Goal: Task Accomplishment & Management: Use online tool/utility

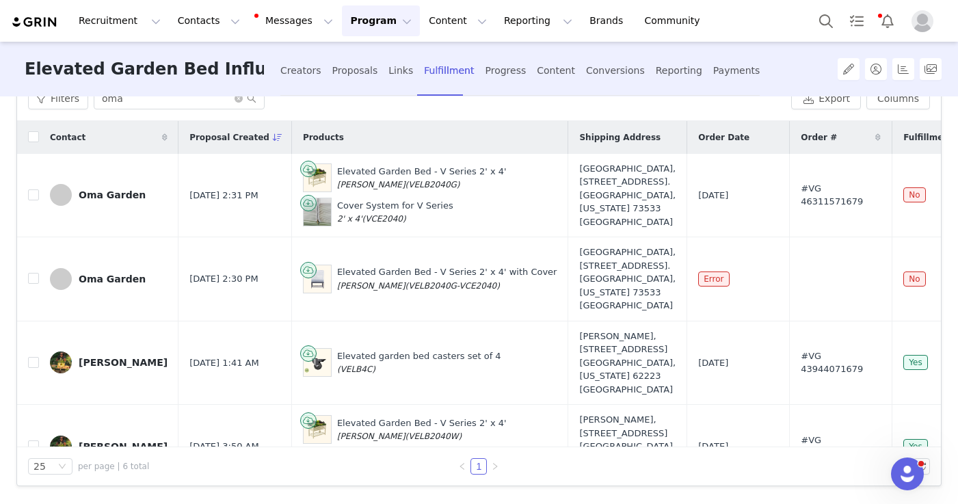
click at [928, 22] on img "Profile" at bounding box center [923, 21] width 22 height 22
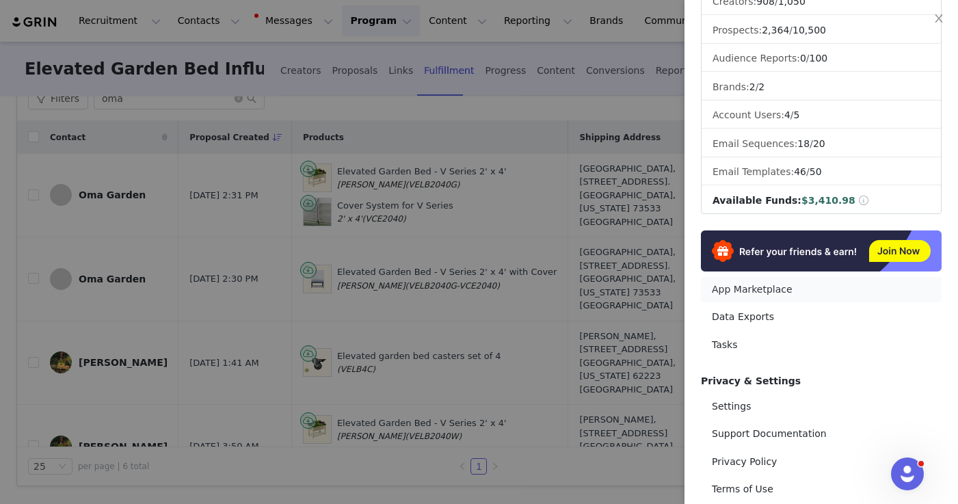
scroll to position [187, 0]
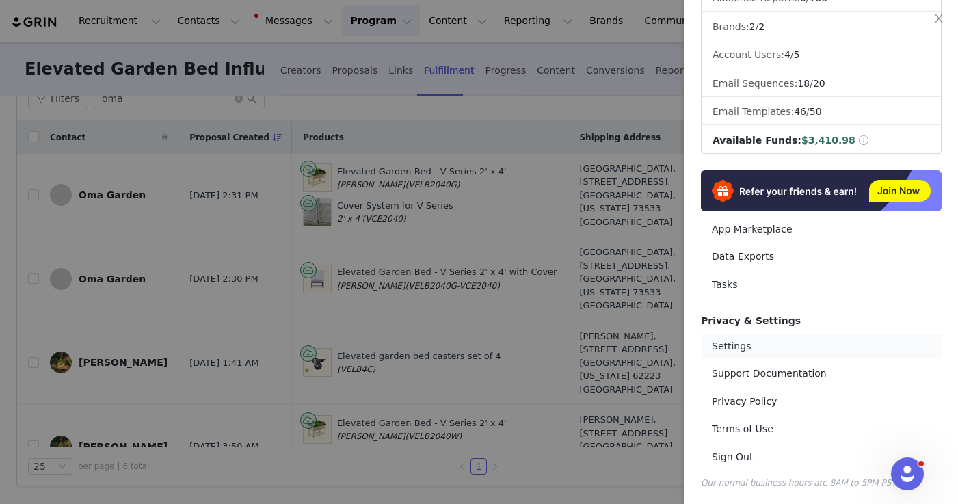
click at [734, 343] on link "Settings" at bounding box center [821, 346] width 241 height 25
select select "America/[GEOGRAPHIC_DATA]"
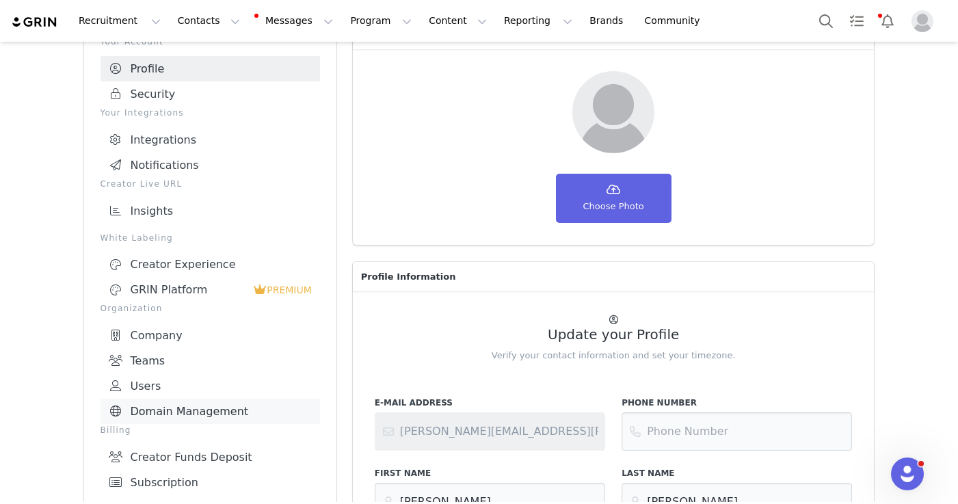
scroll to position [208, 0]
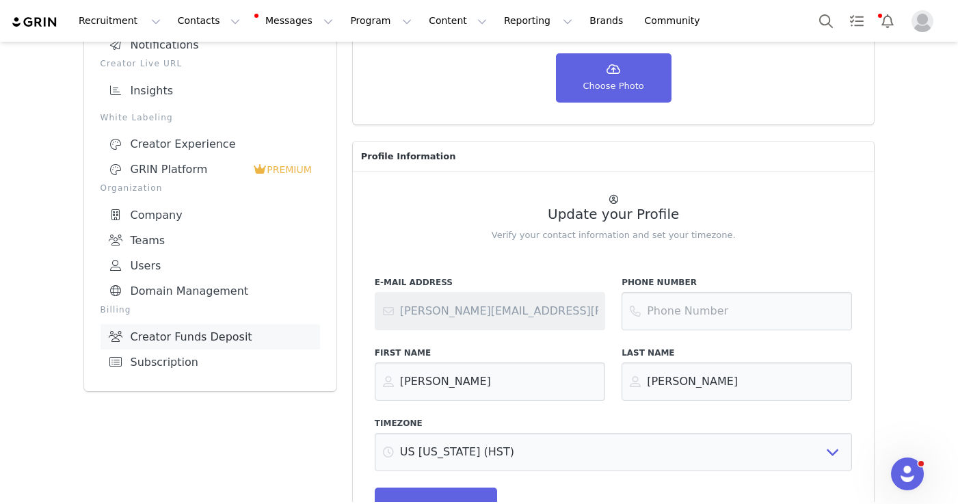
click at [215, 335] on link "Creator Funds Deposit" at bounding box center [211, 336] width 220 height 25
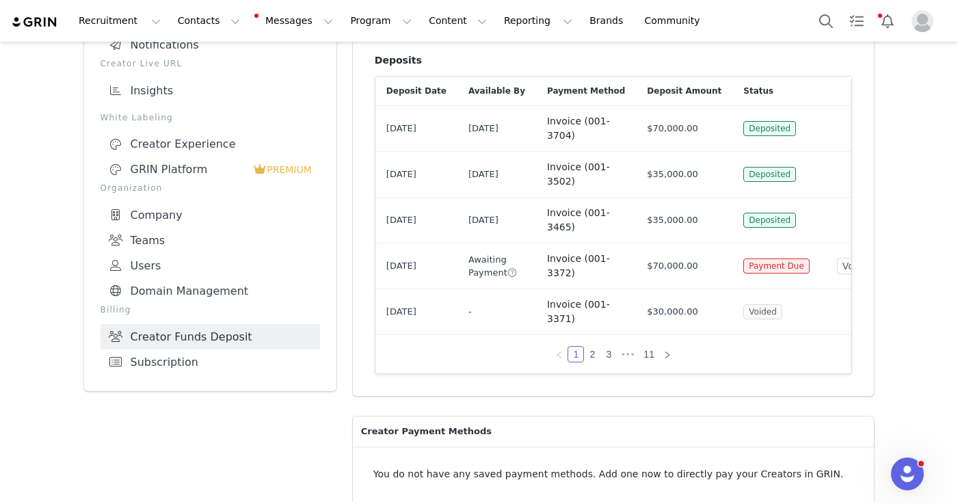
scroll to position [80, 0]
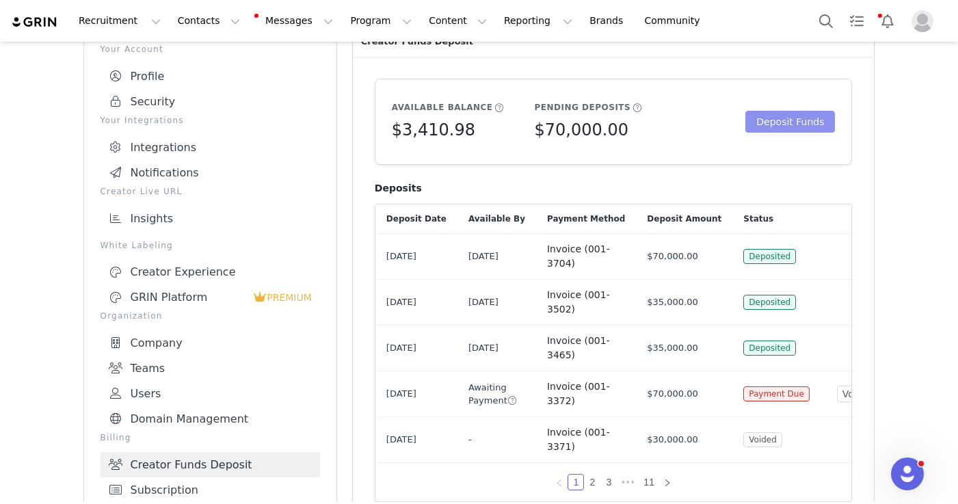
click at [768, 118] on button "Deposit Funds" at bounding box center [791, 122] width 90 height 22
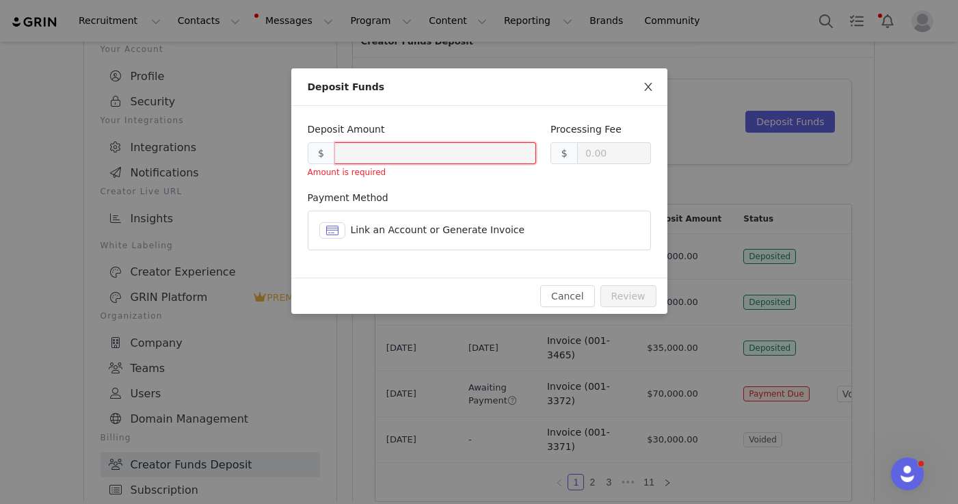
click at [648, 89] on icon "icon: close" at bounding box center [648, 86] width 11 height 11
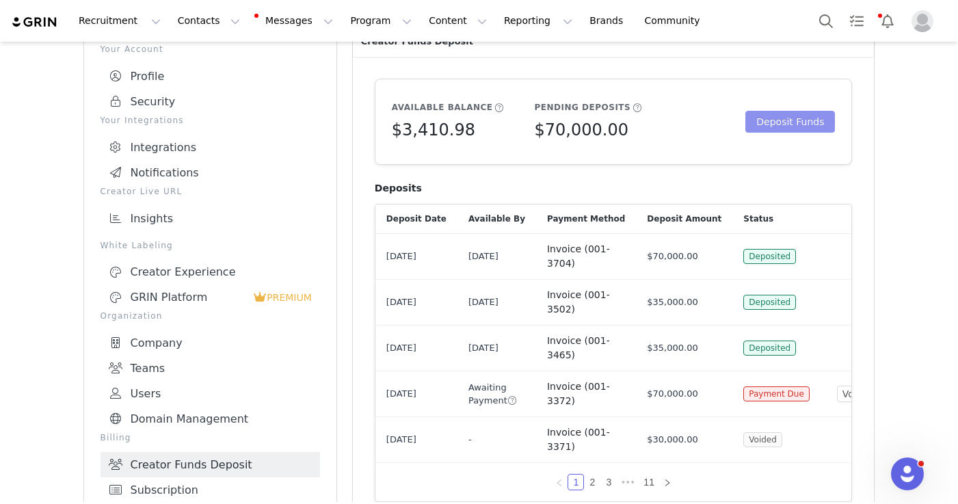
click at [791, 123] on button "Deposit Funds" at bounding box center [791, 122] width 90 height 22
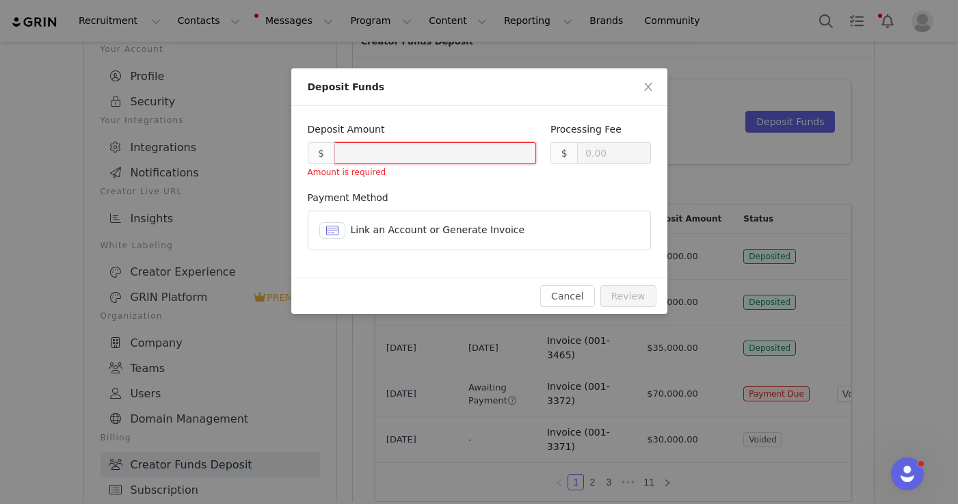
click at [441, 237] on div "Link an Account or Generate Invoice" at bounding box center [492, 230] width 283 height 14
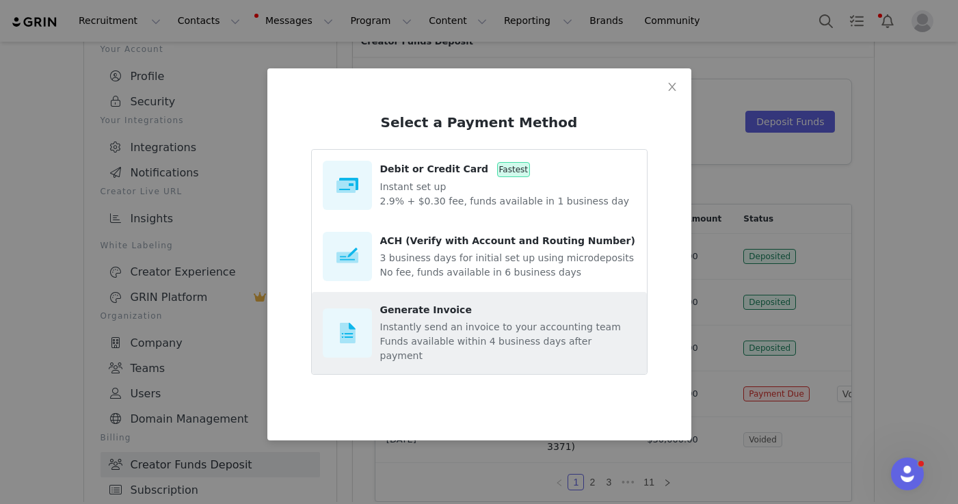
click at [456, 319] on section "Generate Invoice Instantly send an invoice to your accounting team Funds availa…" at bounding box center [508, 333] width 256 height 60
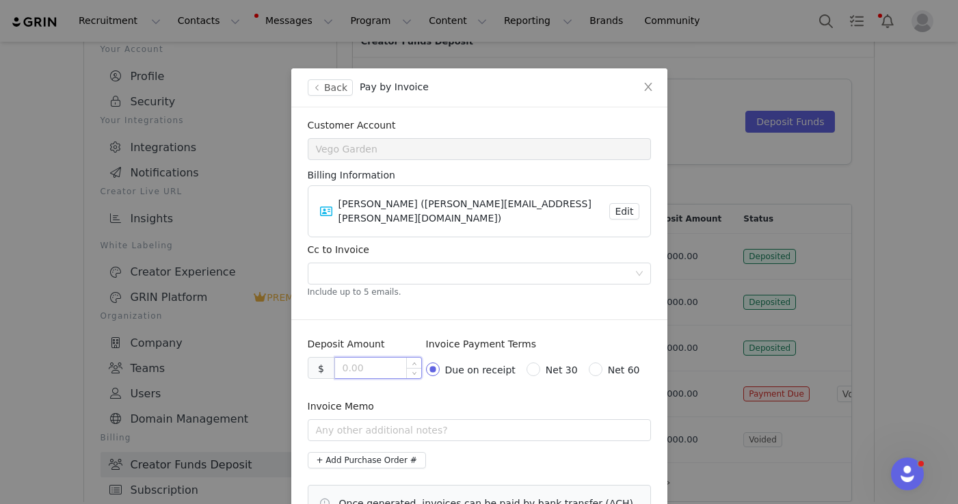
click at [378, 358] on input at bounding box center [378, 368] width 86 height 21
type input "70000"
click at [361, 263] on div at bounding box center [474, 273] width 325 height 21
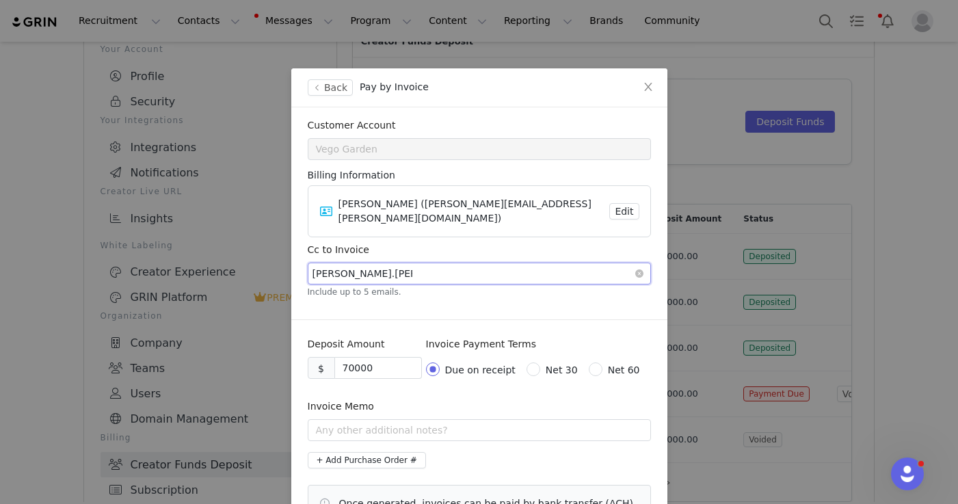
type input "[PERSON_NAME][EMAIL_ADDRESS][PERSON_NAME][DOMAIN_NAME]"
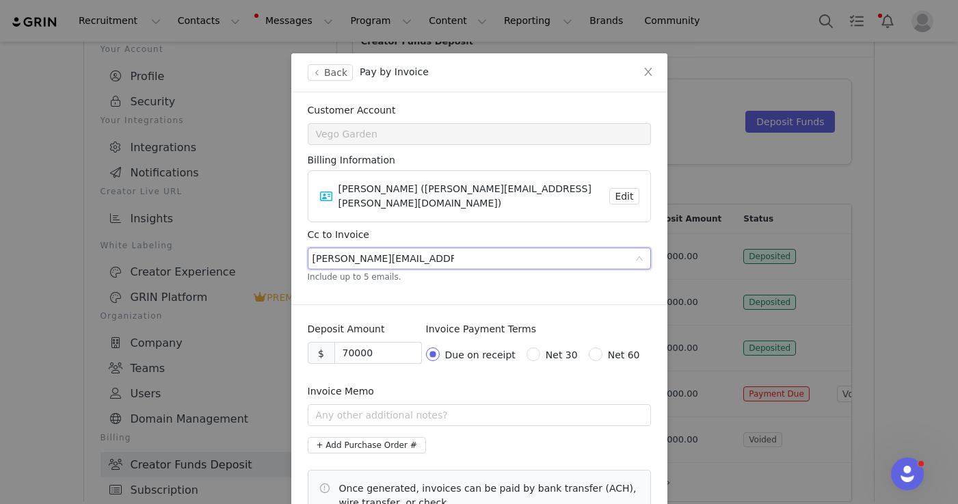
scroll to position [93, 0]
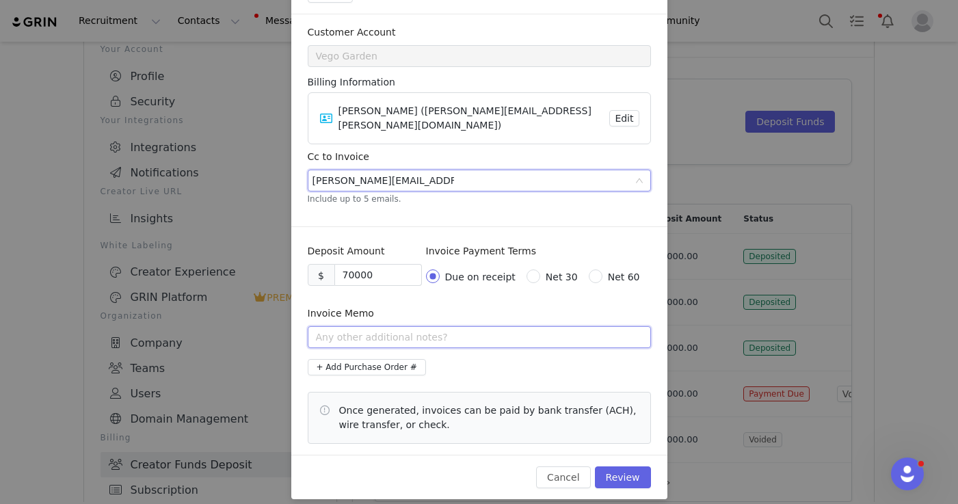
click at [465, 333] on input "text" at bounding box center [479, 337] width 343 height 22
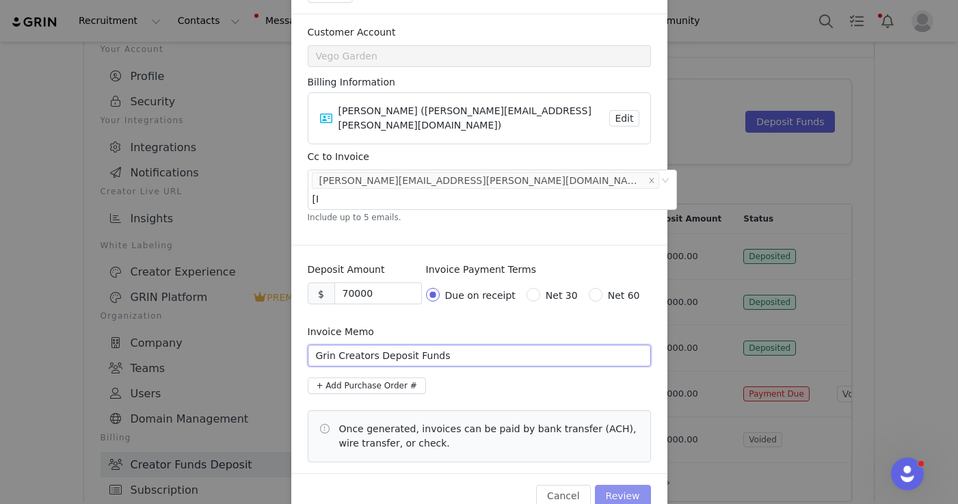
type input "Grin Creators Deposit Funds"
click at [624, 485] on button "Review" at bounding box center [623, 496] width 56 height 22
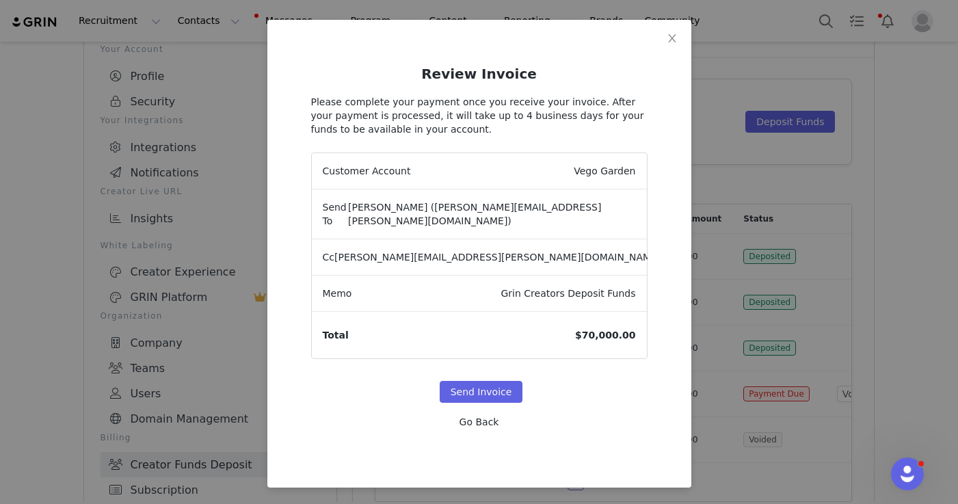
scroll to position [35, 0]
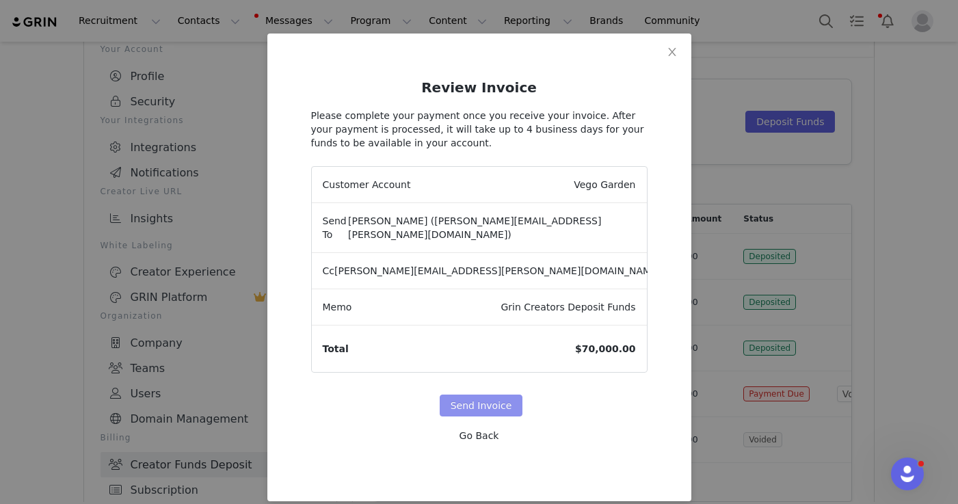
click at [468, 395] on button "Send Invoice" at bounding box center [481, 406] width 83 height 22
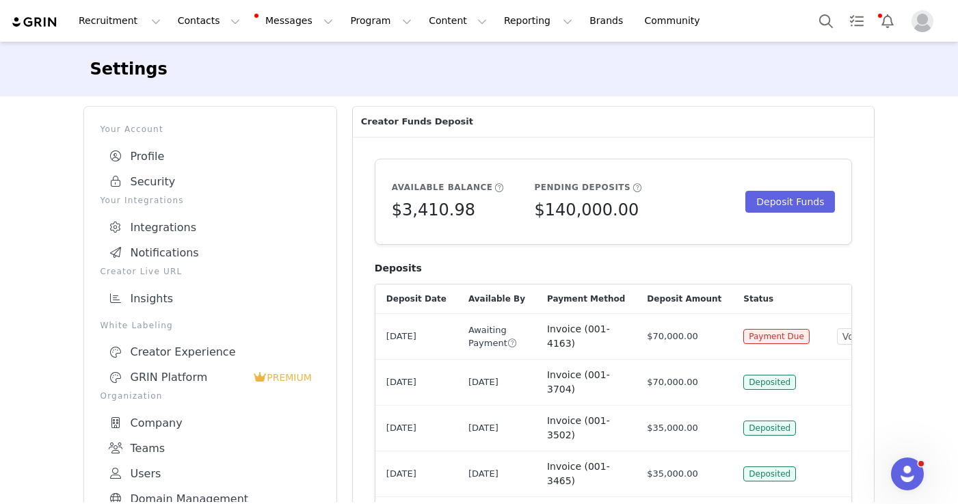
scroll to position [0, 0]
click at [496, 25] on button "Reporting Reporting" at bounding box center [538, 20] width 85 height 31
click at [493, 57] on p "Dashboard" at bounding box center [499, 60] width 52 height 14
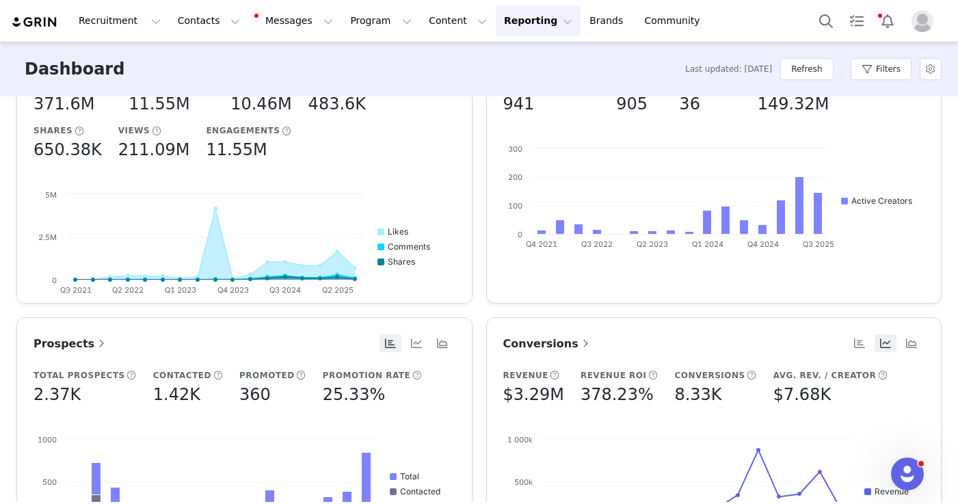
scroll to position [402, 0]
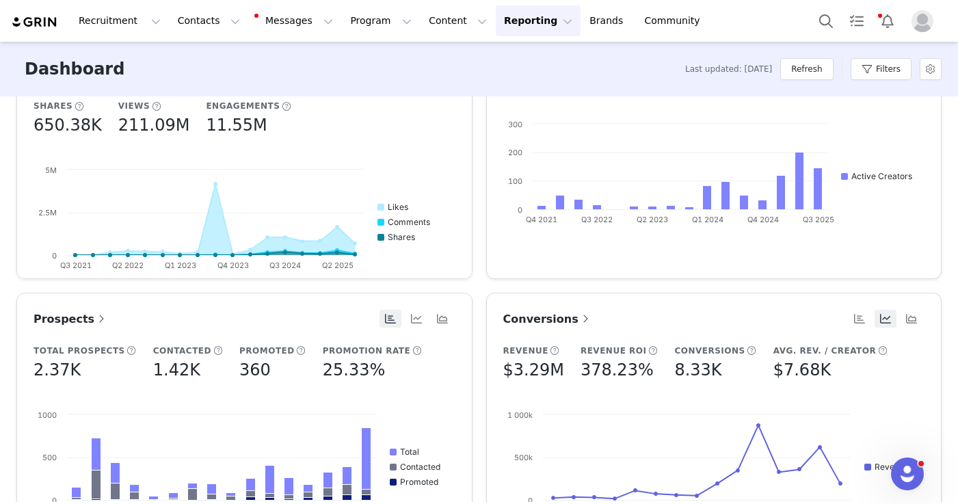
click at [541, 320] on span "Conversions" at bounding box center [547, 319] width 89 height 13
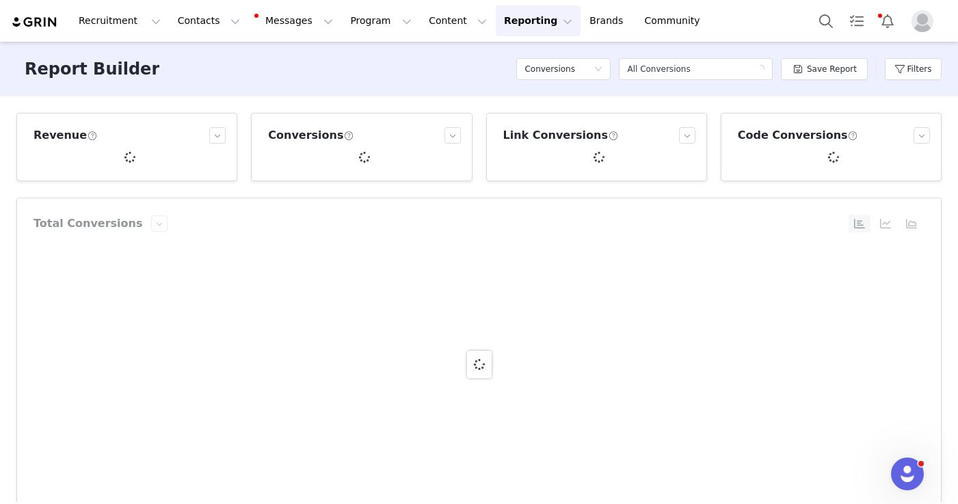
scroll to position [187, 0]
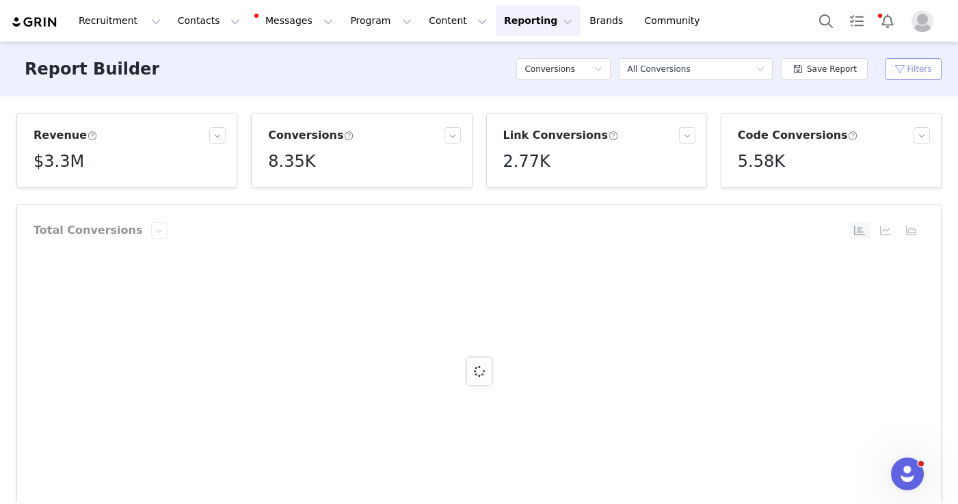
click at [929, 75] on button "Filters" at bounding box center [913, 69] width 57 height 22
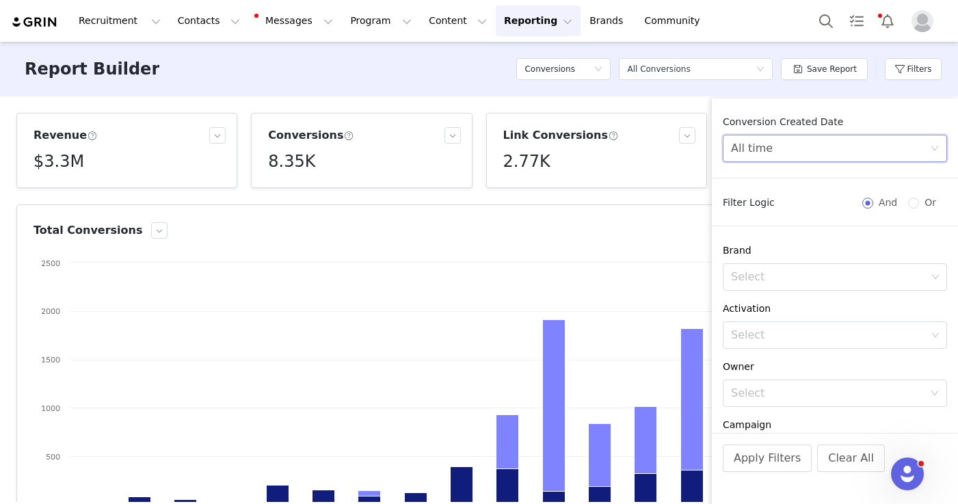
click at [776, 149] on div "All time" at bounding box center [830, 148] width 199 height 26
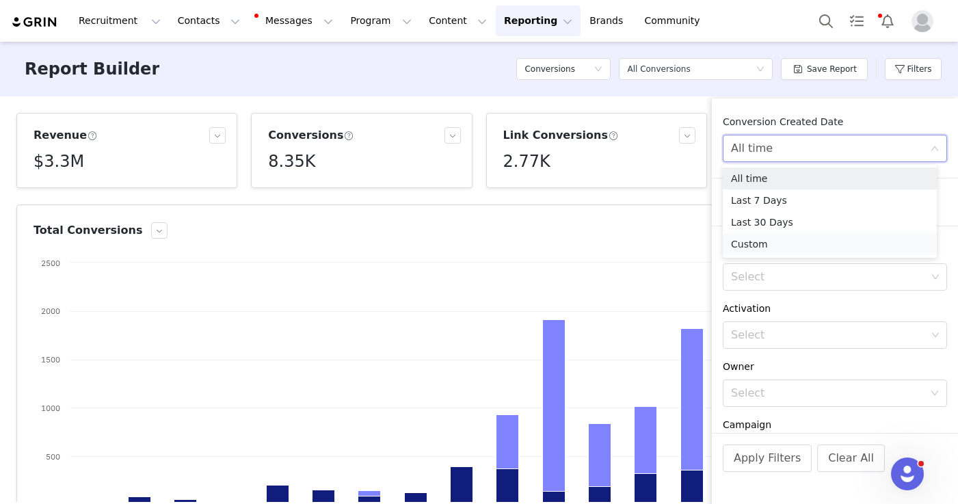
click at [759, 244] on li "Custom" at bounding box center [830, 244] width 214 height 22
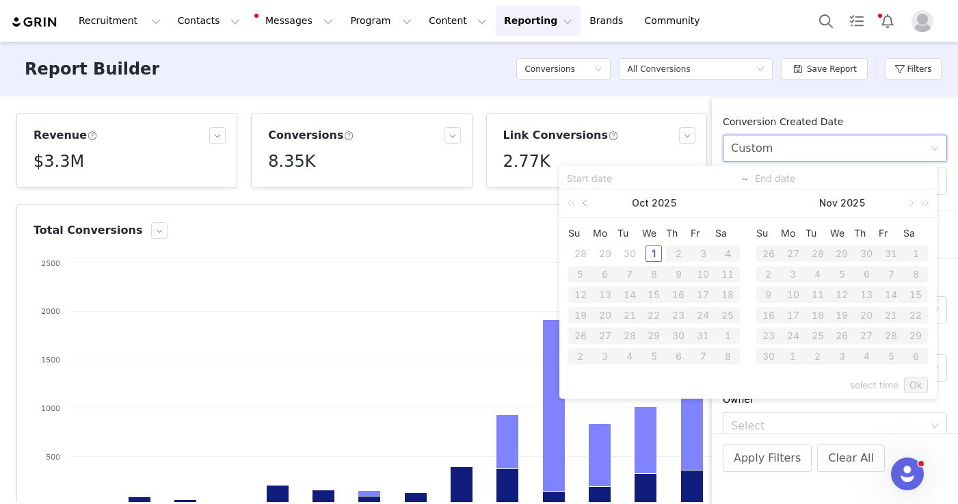
click at [590, 205] on link at bounding box center [586, 202] width 12 height 27
click at [603, 254] on div "1" at bounding box center [605, 254] width 16 height 16
click at [626, 342] on div "30" at bounding box center [630, 336] width 16 height 16
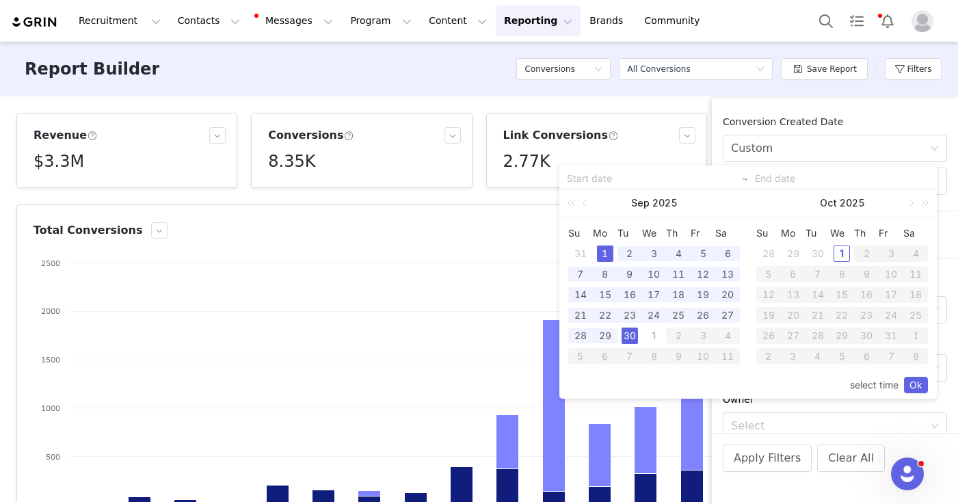
click at [916, 394] on div "select time Ok" at bounding box center [748, 385] width 360 height 26
click at [921, 390] on link "Ok" at bounding box center [916, 385] width 24 height 16
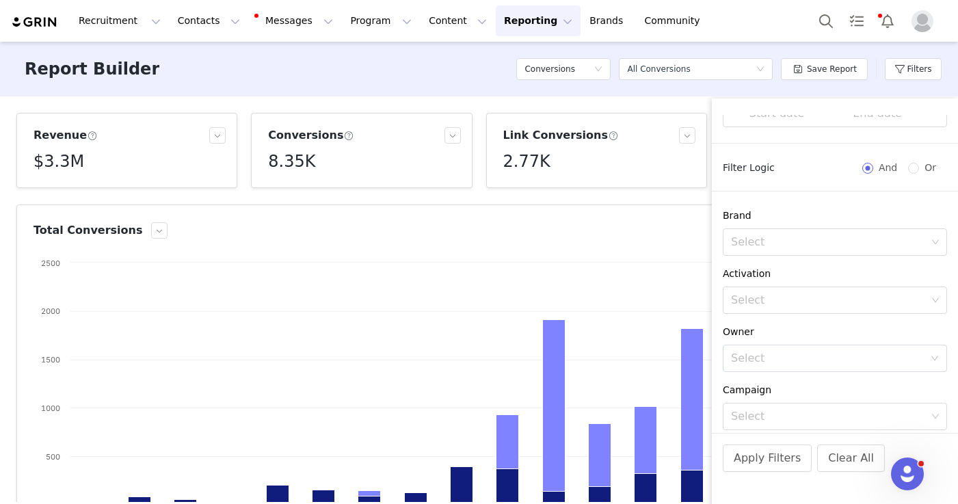
scroll to position [83, 0]
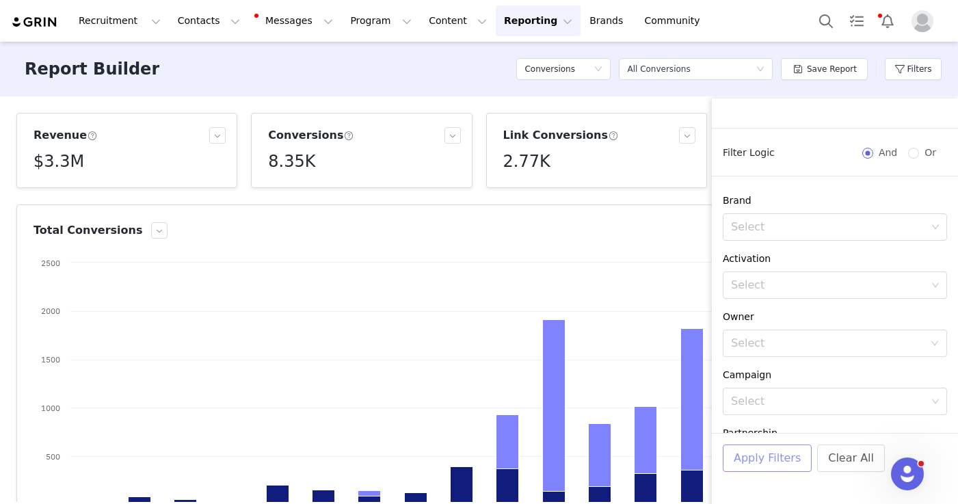
click at [804, 462] on button "Apply Filters" at bounding box center [767, 458] width 89 height 27
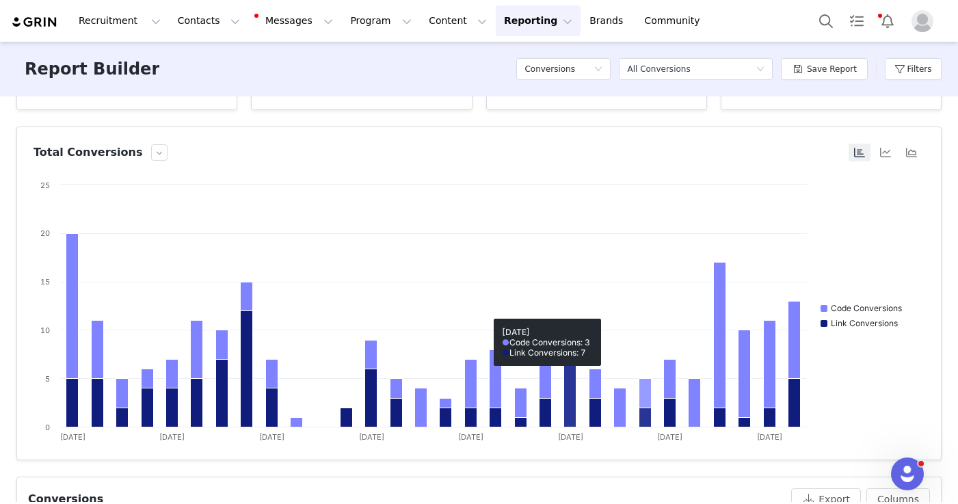
scroll to position [0, 0]
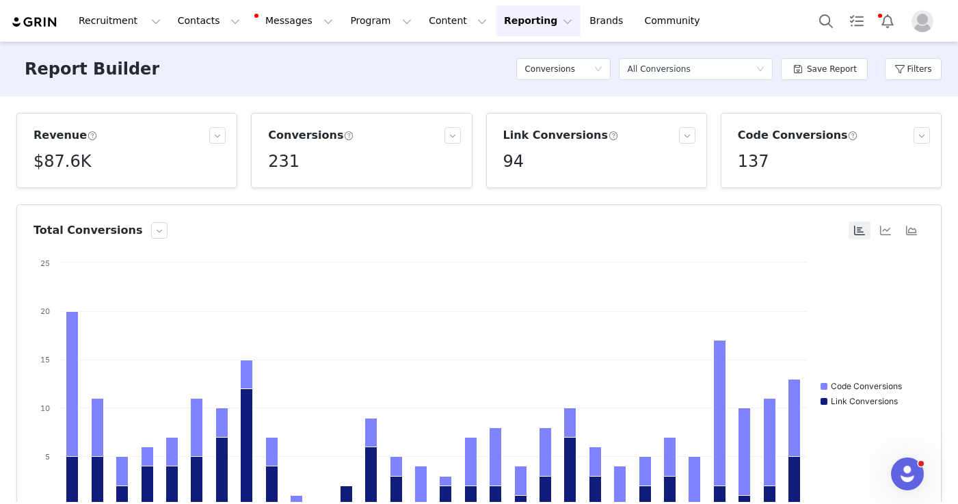
click at [68, 164] on h5 "$87.6K" at bounding box center [62, 161] width 57 height 25
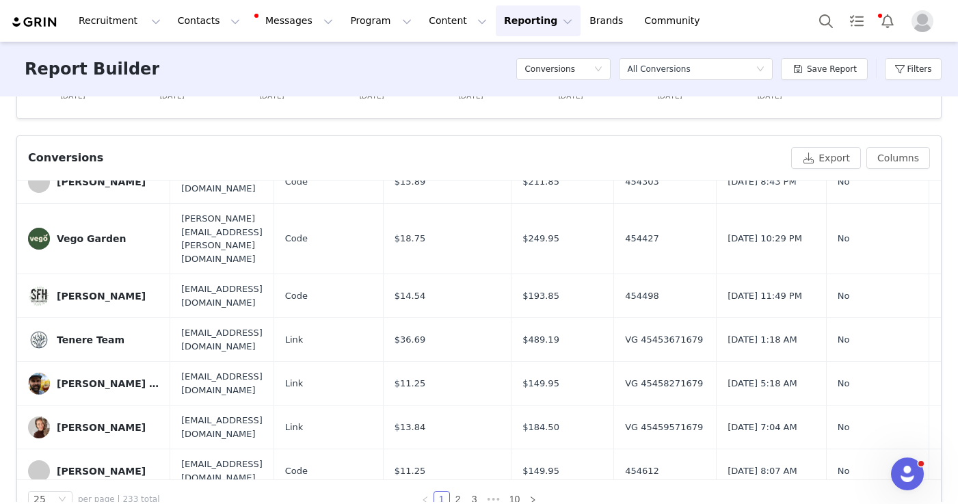
scroll to position [453, 0]
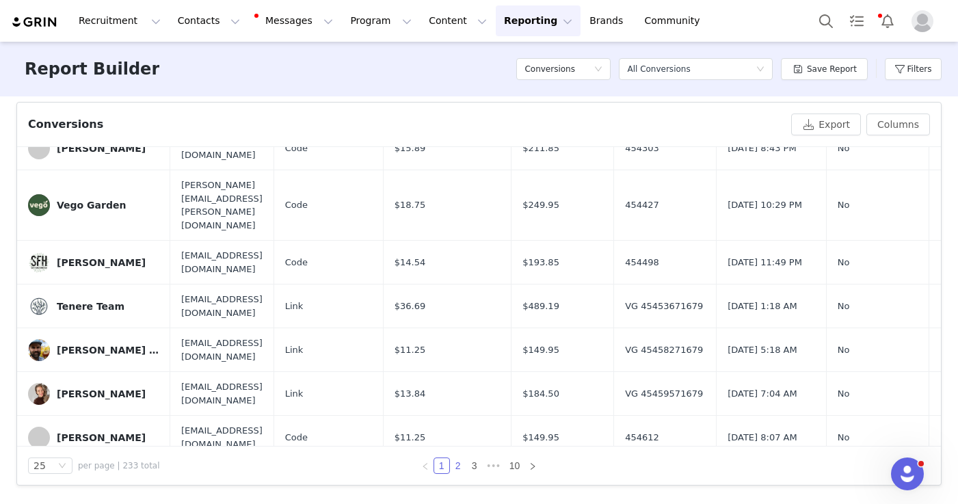
click at [456, 460] on link "2" at bounding box center [458, 465] width 15 height 15
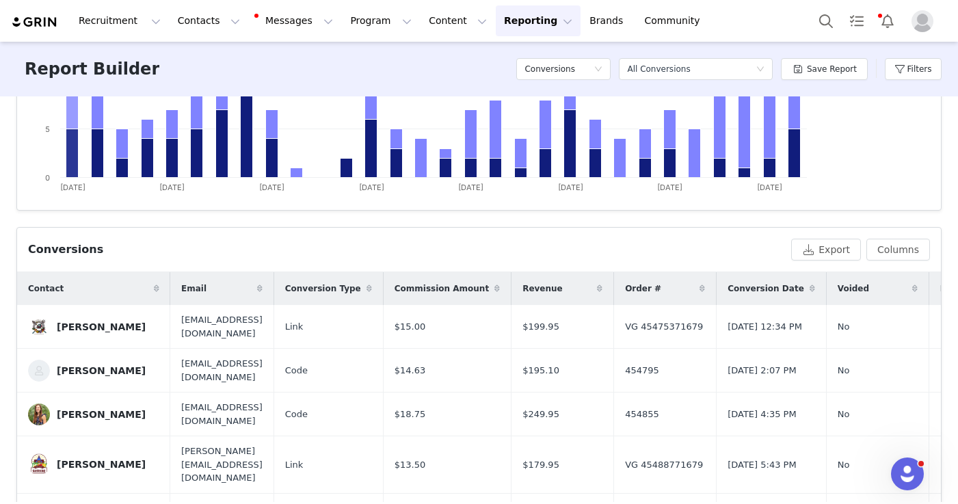
scroll to position [0, 0]
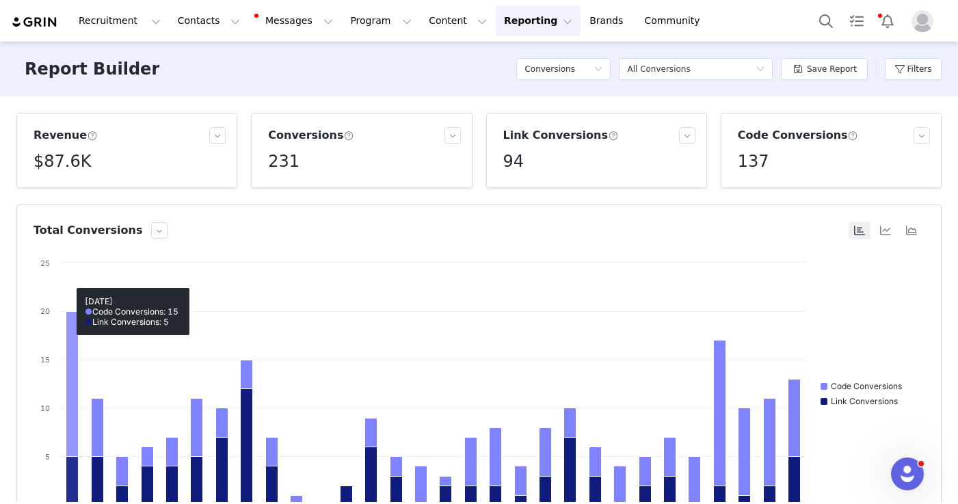
click at [64, 161] on h5 "$87.6K" at bounding box center [62, 161] width 57 height 25
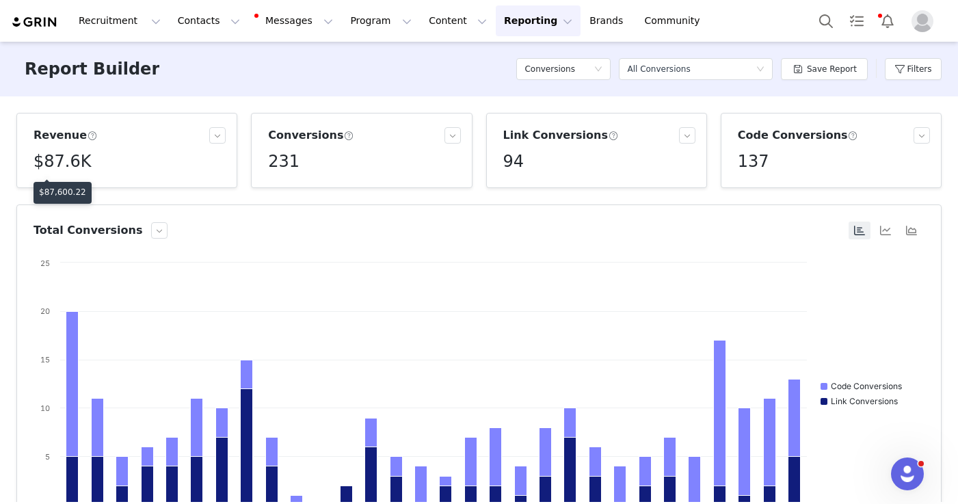
click at [64, 192] on p "$87,600.22" at bounding box center [62, 192] width 47 height 12
click at [64, 193] on p "$87,600.22" at bounding box center [62, 192] width 47 height 12
copy p "$87,600.22"
click at [72, 167] on h5 "$87.6K" at bounding box center [62, 161] width 57 height 25
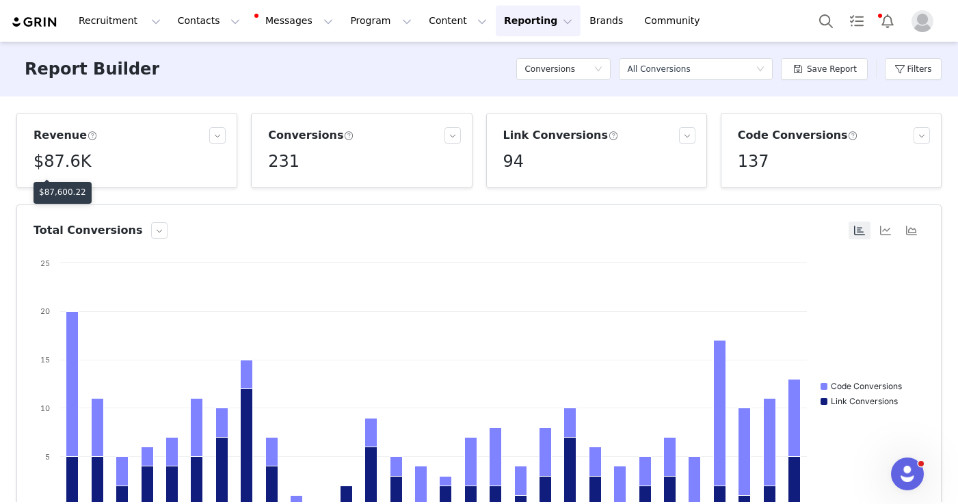
click at [76, 192] on p "$87,600.22" at bounding box center [62, 192] width 47 height 12
copy p "$87,600.22"
click at [66, 164] on h5 "$87.6K" at bounding box center [62, 161] width 57 height 25
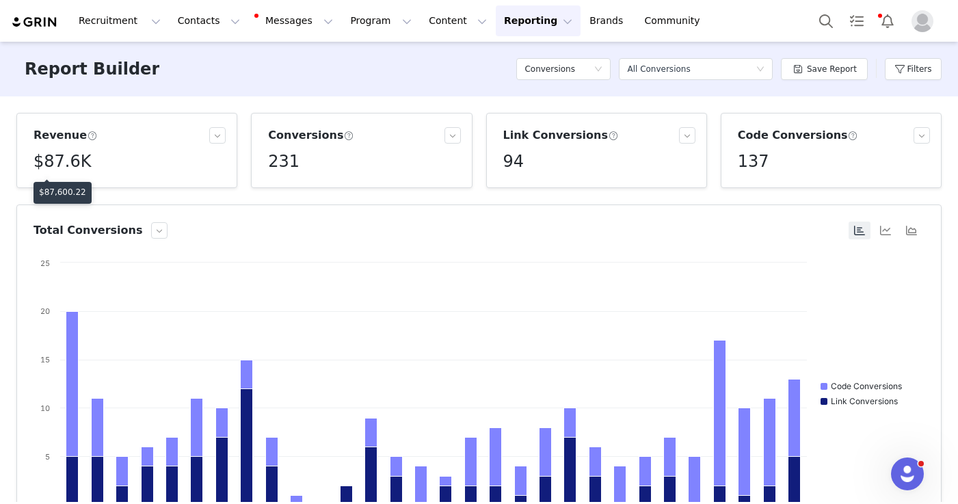
click at [64, 191] on p "$87,600.22" at bounding box center [62, 192] width 47 height 12
copy p "$87,600.22"
click at [68, 164] on h5 "$87.6K" at bounding box center [62, 161] width 57 height 25
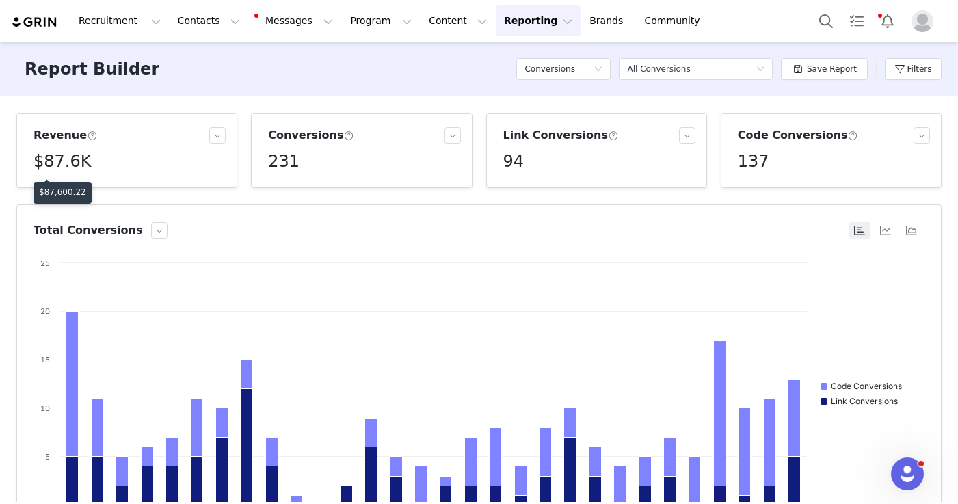
click at [66, 192] on p "$87,600.22" at bounding box center [62, 192] width 47 height 12
copy p "$87,600.22"
